Goal: Task Accomplishment & Management: Use online tool/utility

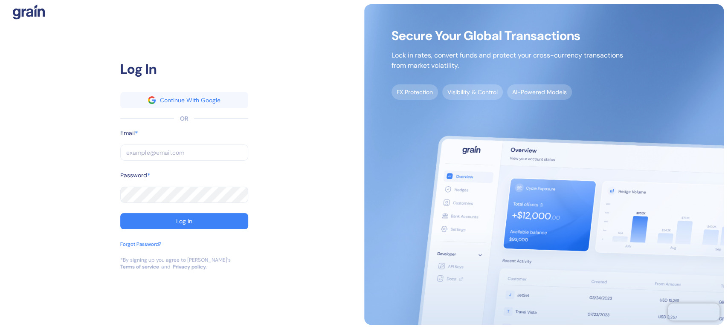
click at [189, 156] on input "text" at bounding box center [184, 153] width 128 height 16
paste input "[EMAIL_ADDRESS][DOMAIN_NAME]"
type input "[EMAIL_ADDRESS][DOMAIN_NAME]"
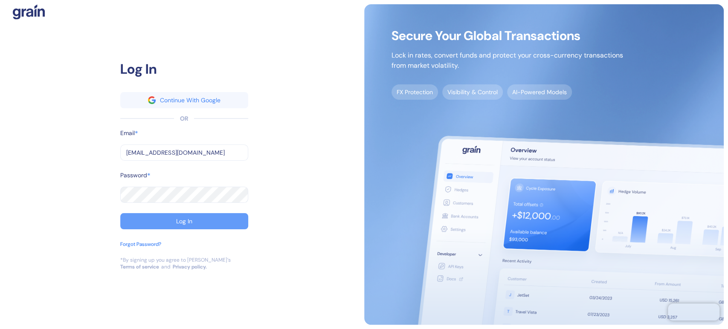
click at [183, 221] on div "Log In" at bounding box center [184, 221] width 16 height 6
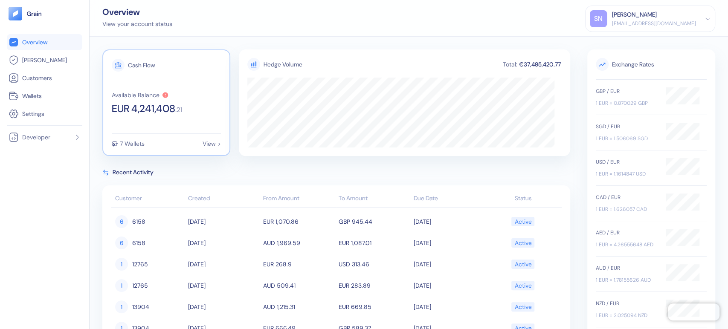
click at [137, 128] on div "Cash Flow Available Balance EUR 4,241,408 . 21 7 Wallets View >" at bounding box center [166, 102] width 128 height 107
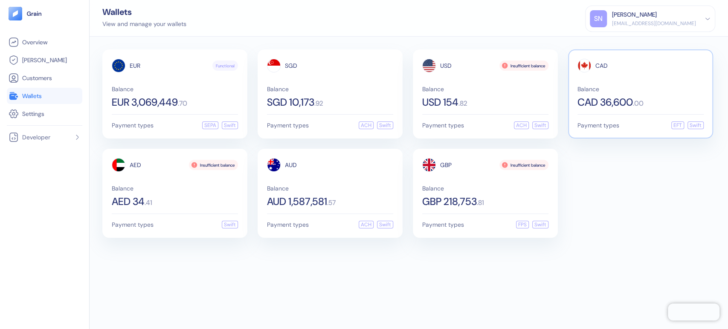
click at [624, 84] on div "CAD Balance CAD 36,600 . 00" at bounding box center [640, 83] width 126 height 49
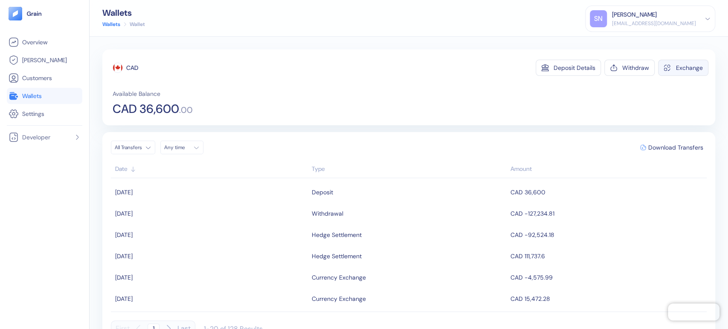
click at [676, 65] on div "Exchange" at bounding box center [689, 68] width 27 height 6
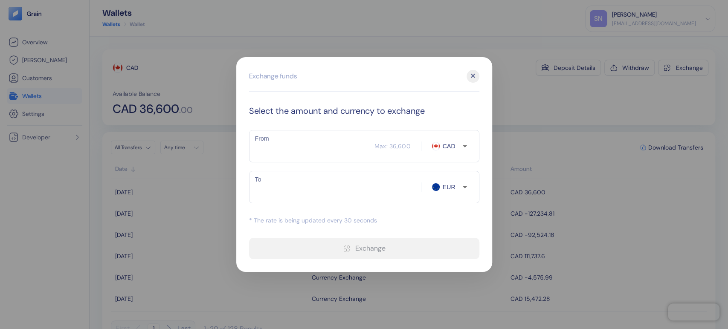
click at [309, 146] on input "From" at bounding box center [312, 146] width 126 height 21
type input "366000"
type input "224705.3"
click at [300, 150] on input "366000" at bounding box center [312, 146] width 126 height 21
type input "36600"
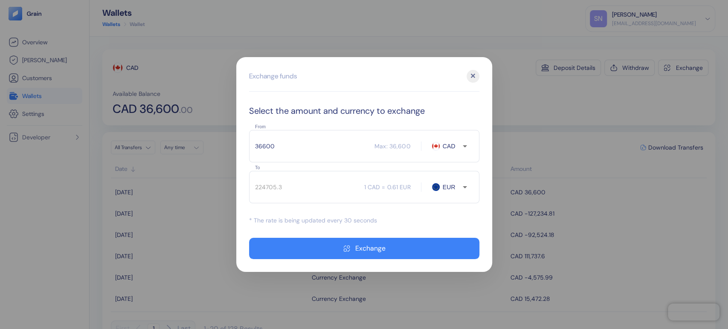
type input "22470.53"
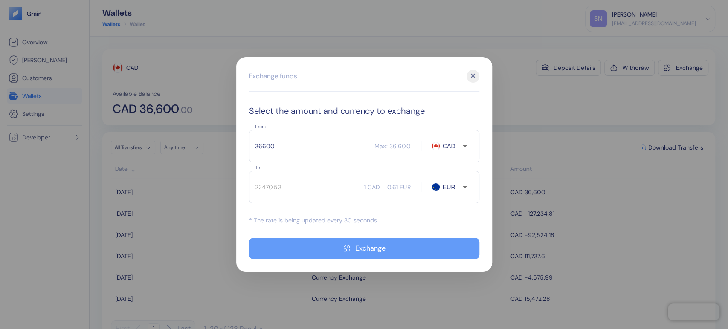
type input "36600"
click at [344, 252] on icon "button" at bounding box center [346, 248] width 7 height 7
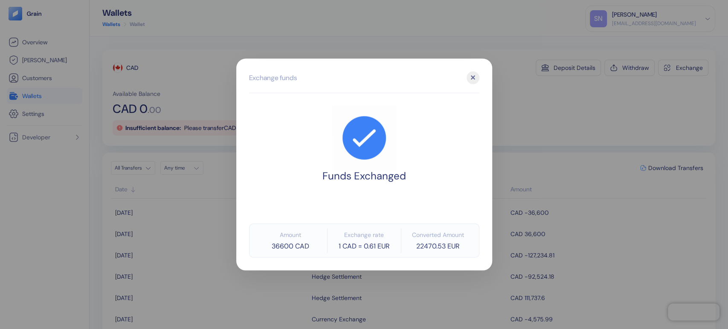
click at [553, 117] on div at bounding box center [364, 164] width 728 height 329
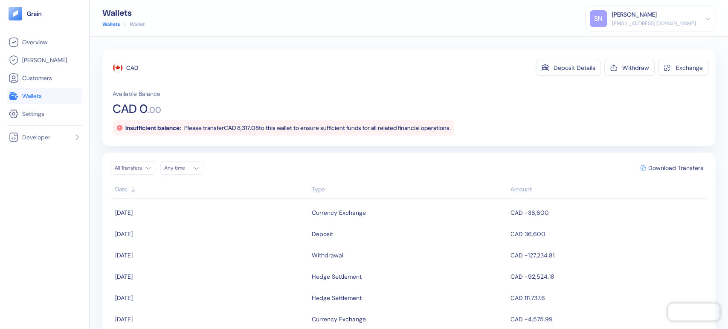
click at [51, 88] on li "Wallets" at bounding box center [44, 96] width 75 height 16
click at [52, 98] on link "Wallets" at bounding box center [45, 96] width 72 height 10
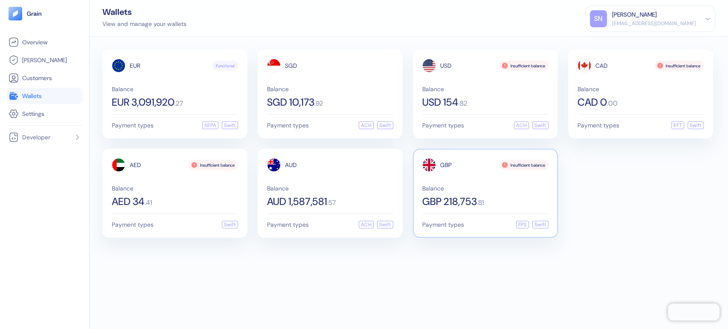
click at [512, 188] on span "Balance" at bounding box center [485, 188] width 126 height 6
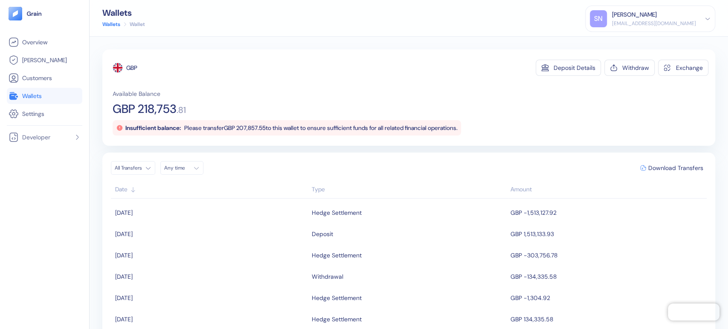
click at [39, 98] on span "Wallets" at bounding box center [32, 96] width 20 height 9
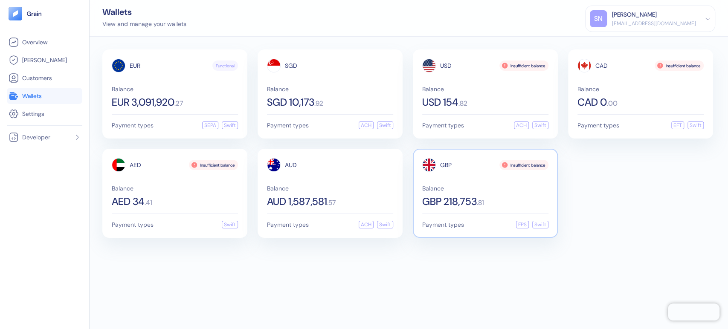
click at [522, 193] on div "Balance GBP 218,753 . 81" at bounding box center [485, 195] width 126 height 21
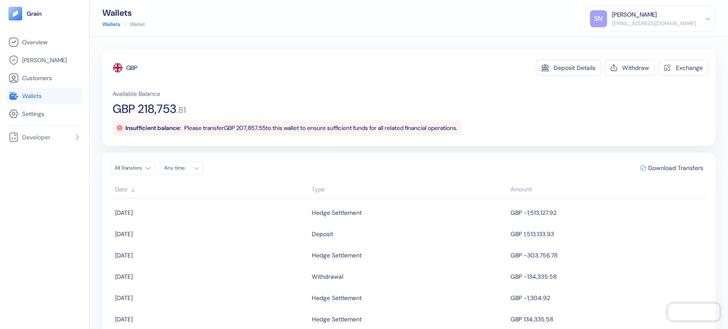
click at [58, 98] on link "Wallets" at bounding box center [45, 96] width 72 height 10
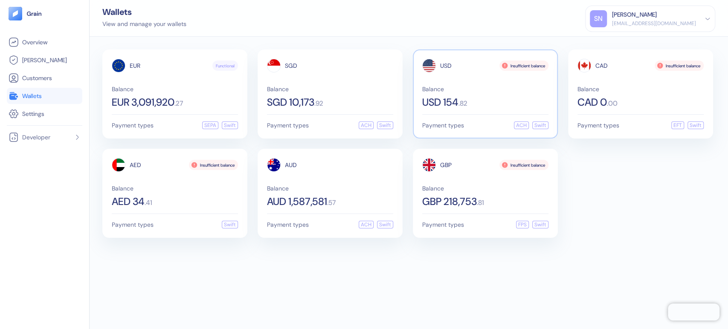
click at [505, 96] on div "Balance USD 154 . 82" at bounding box center [485, 96] width 126 height 21
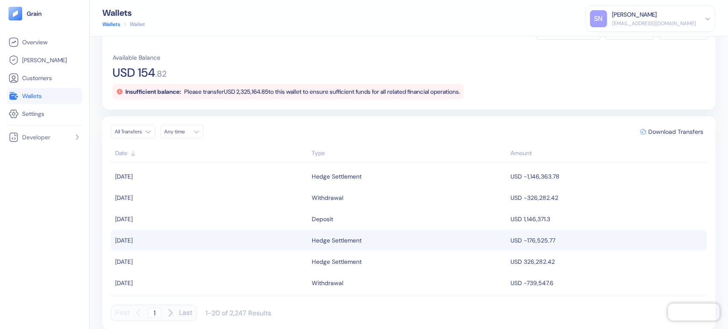
scroll to position [47, 0]
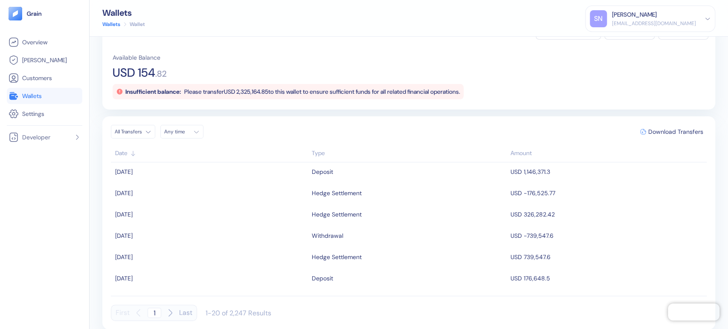
drag, startPoint x: 699, startPoint y: 194, endPoint x: 700, endPoint y: 205, distance: 10.7
click at [700, 205] on div "All Transfers Any time Download Transfers Date Type Amount [DATE] Hedge Settlem…" at bounding box center [408, 222] width 613 height 213
drag, startPoint x: 699, startPoint y: 200, endPoint x: 698, endPoint y: 194, distance: 5.2
click at [698, 194] on tbody "[DATE] Hedge Settlement USD -1,146,363.78 [DATE] Withdrawal USD -326,282.42 [DA…" at bounding box center [409, 227] width 596 height 130
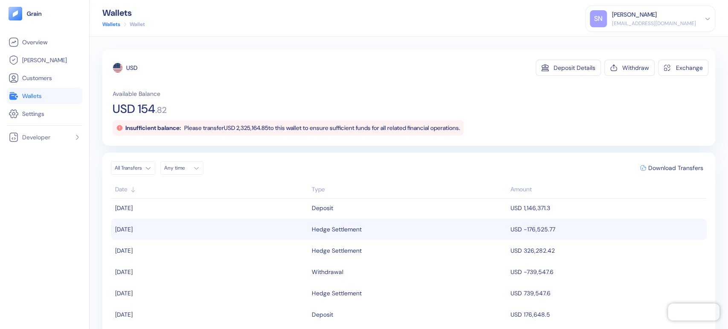
click at [553, 224] on td "USD -176,525.77" at bounding box center [607, 229] width 199 height 21
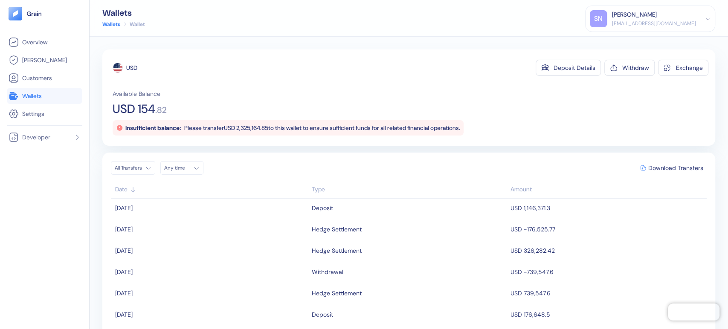
click at [29, 100] on span "Wallets" at bounding box center [32, 96] width 20 height 9
